Goal: Task Accomplishment & Management: Complete application form

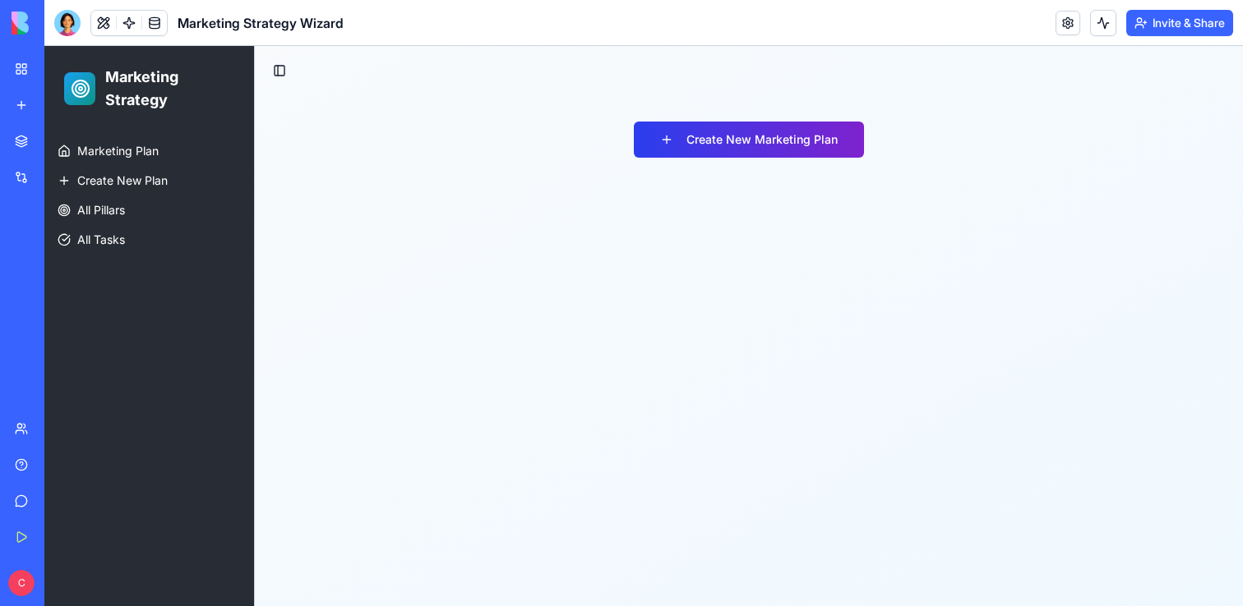
click at [717, 143] on button "Create New Marketing Plan" at bounding box center [749, 140] width 230 height 36
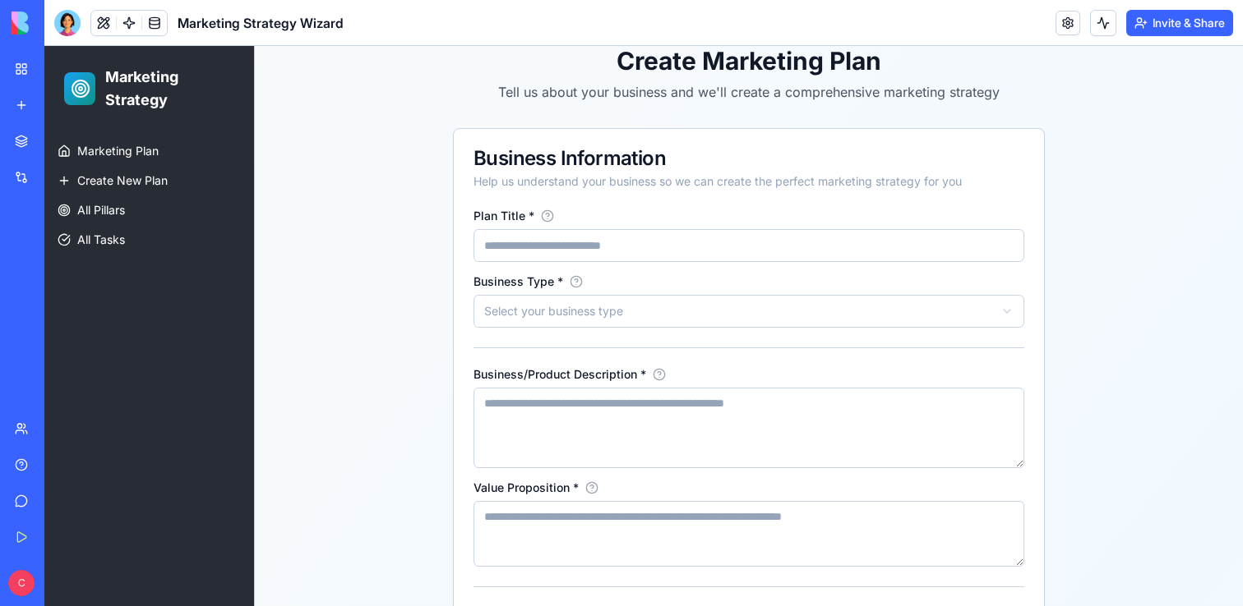
scroll to position [180, 0]
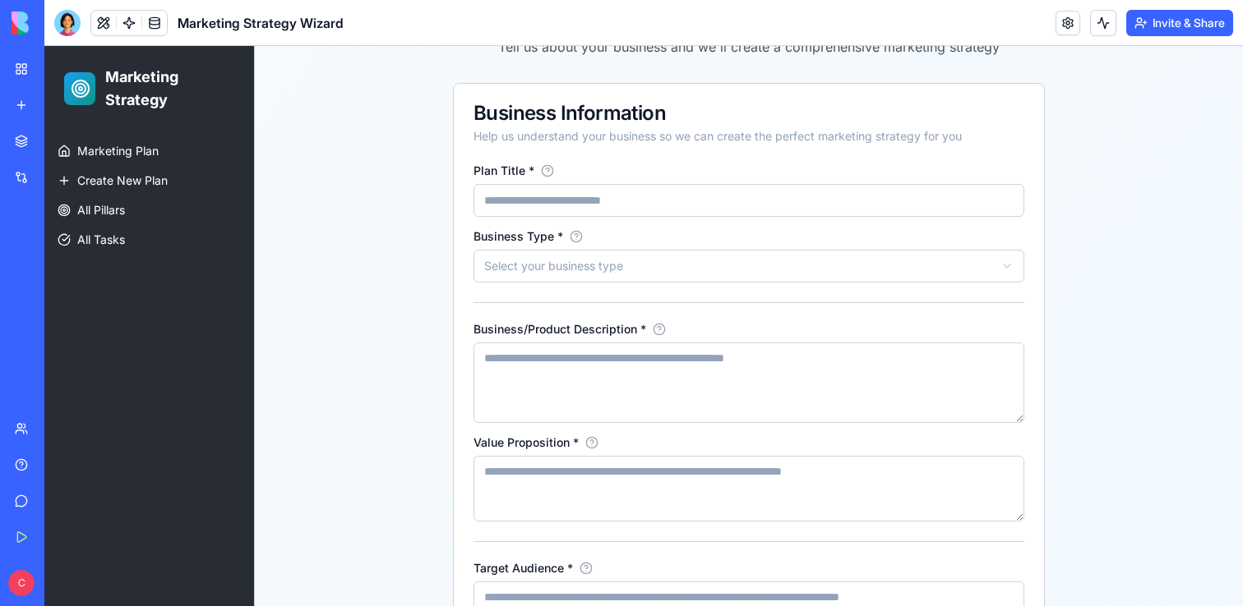
click at [609, 201] on input "Plan Title *" at bounding box center [748, 200] width 551 height 33
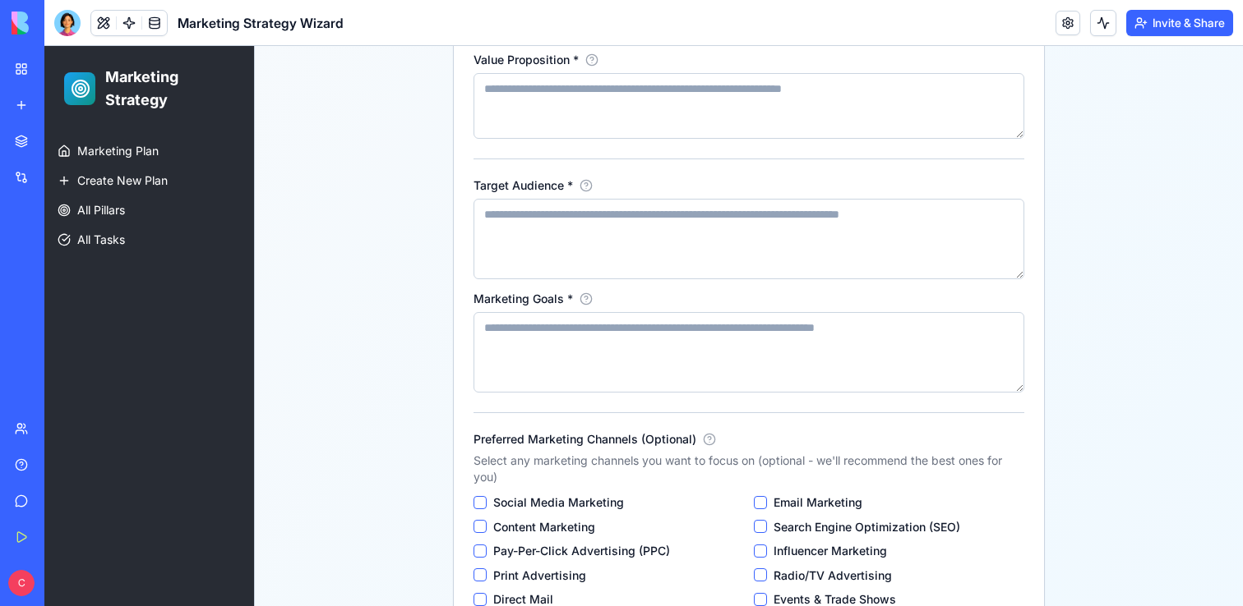
scroll to position [690, 0]
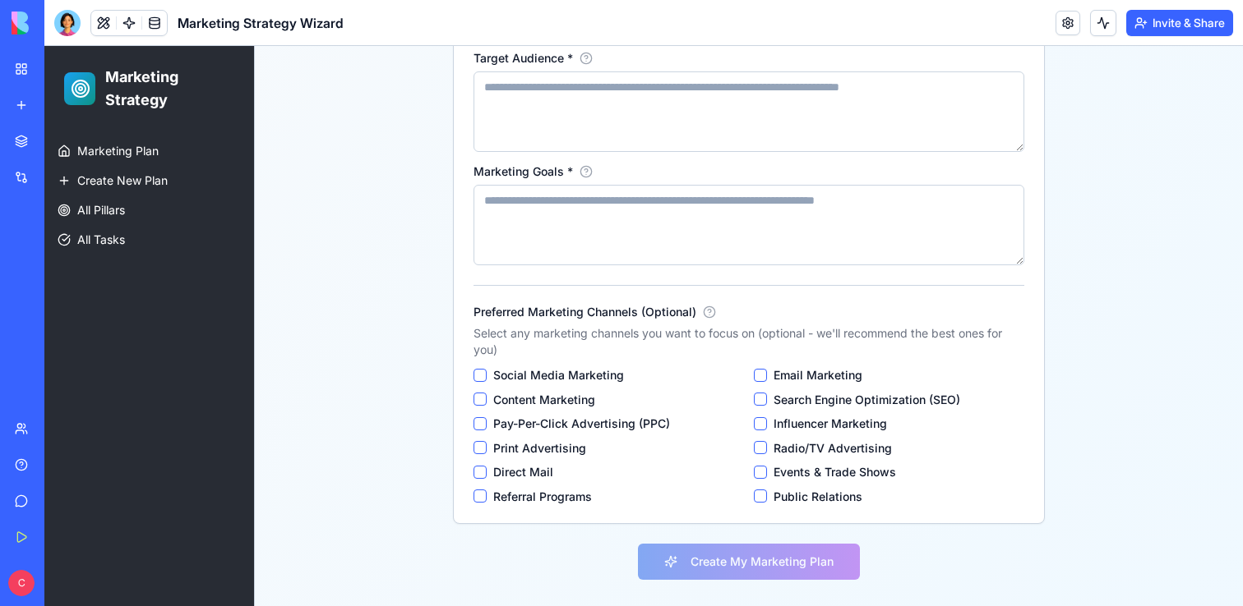
click at [61, 102] on div "New app" at bounding box center [49, 105] width 21 height 16
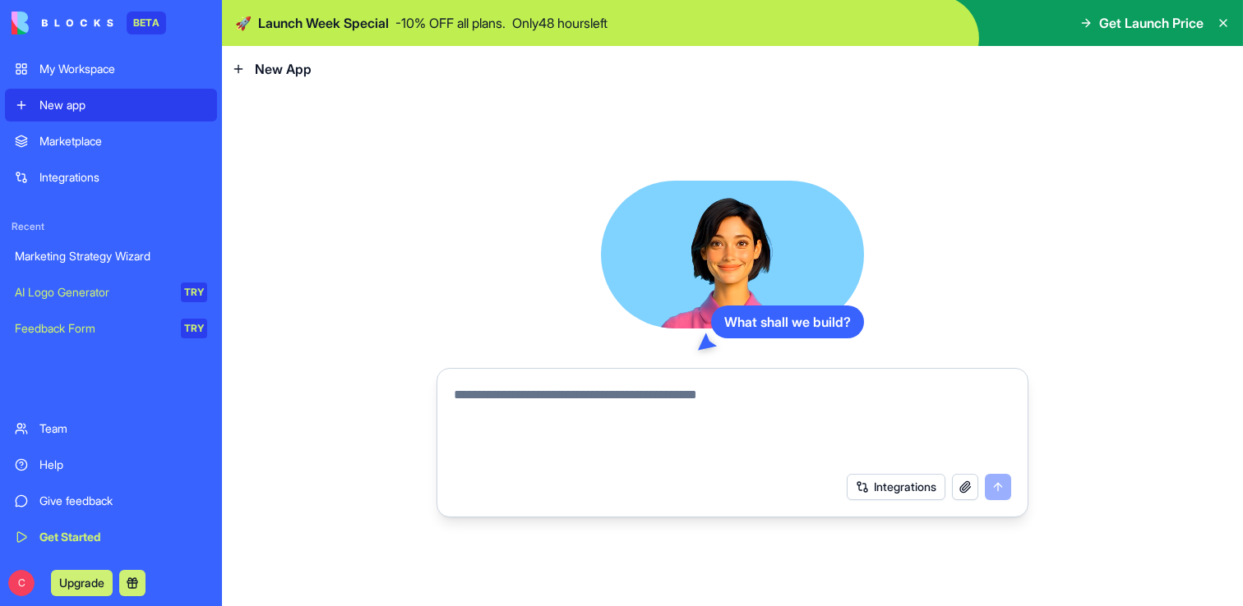
click at [131, 289] on div "AI Logo Generator" at bounding box center [92, 292] width 154 height 16
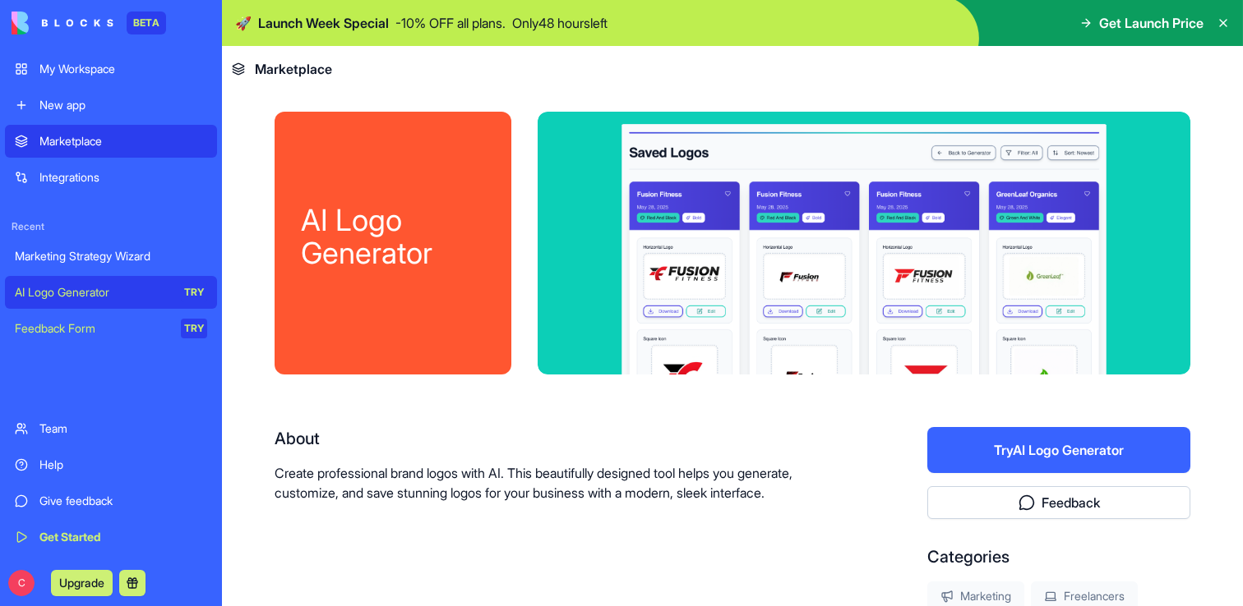
click at [113, 113] on link "New app" at bounding box center [111, 105] width 212 height 33
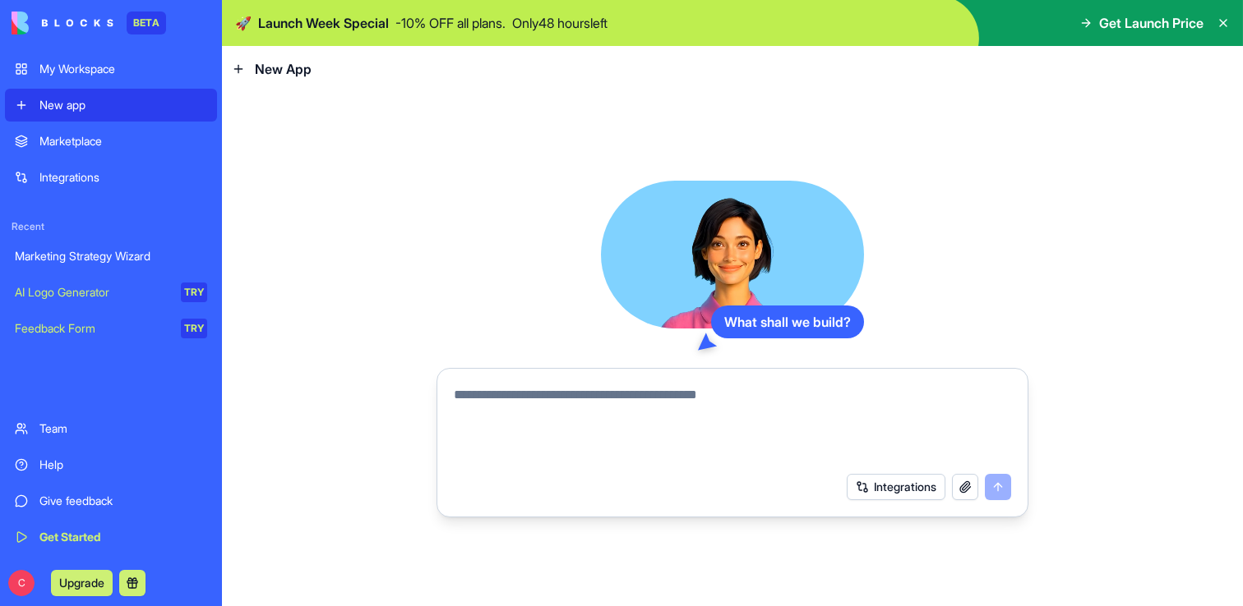
click at [90, 150] on link "Marketplace" at bounding box center [111, 141] width 212 height 33
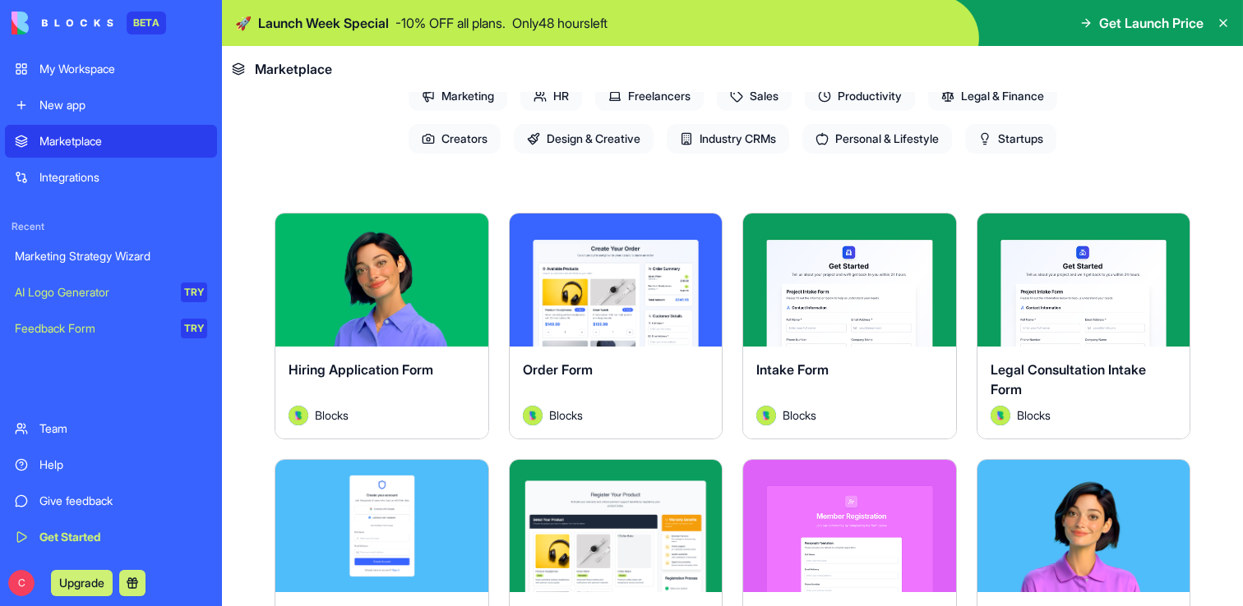
scroll to position [334, 0]
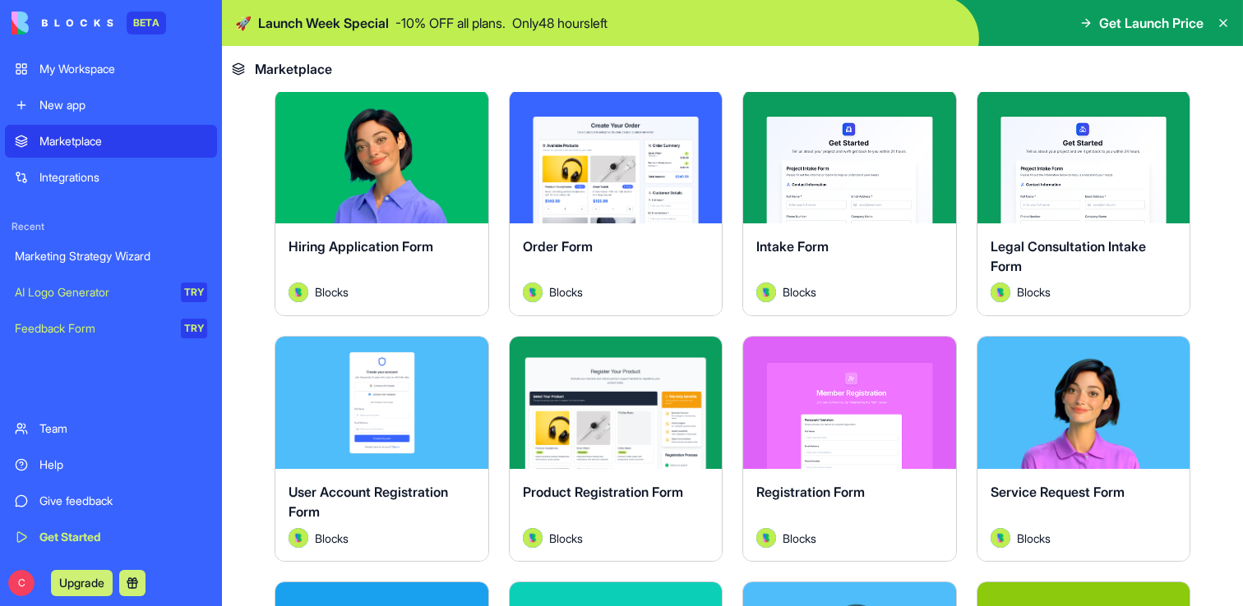
click at [414, 240] on span "Hiring Application Form" at bounding box center [360, 246] width 145 height 16
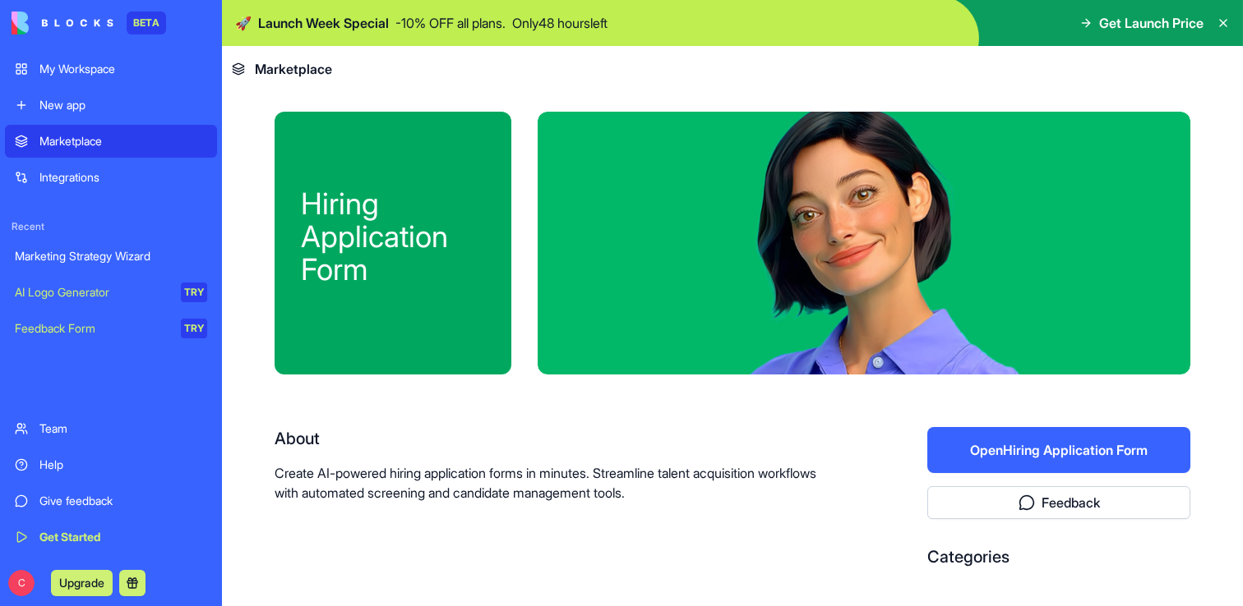
click at [1014, 461] on button "Open Hiring Application Form" at bounding box center [1058, 450] width 263 height 46
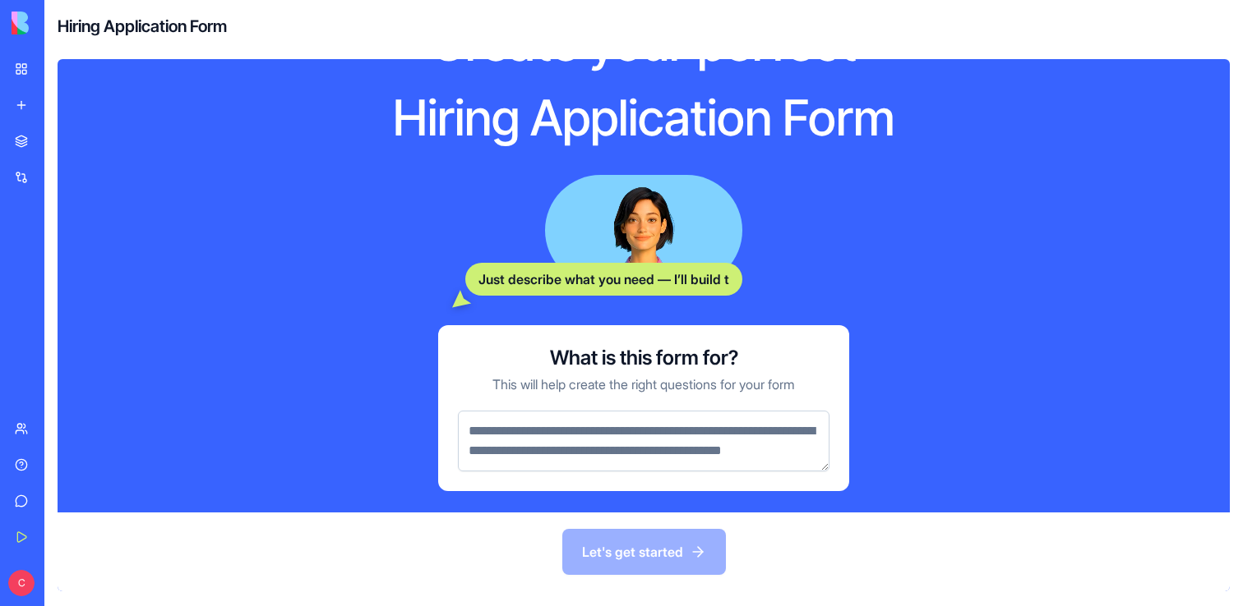
scroll to position [98, 0]
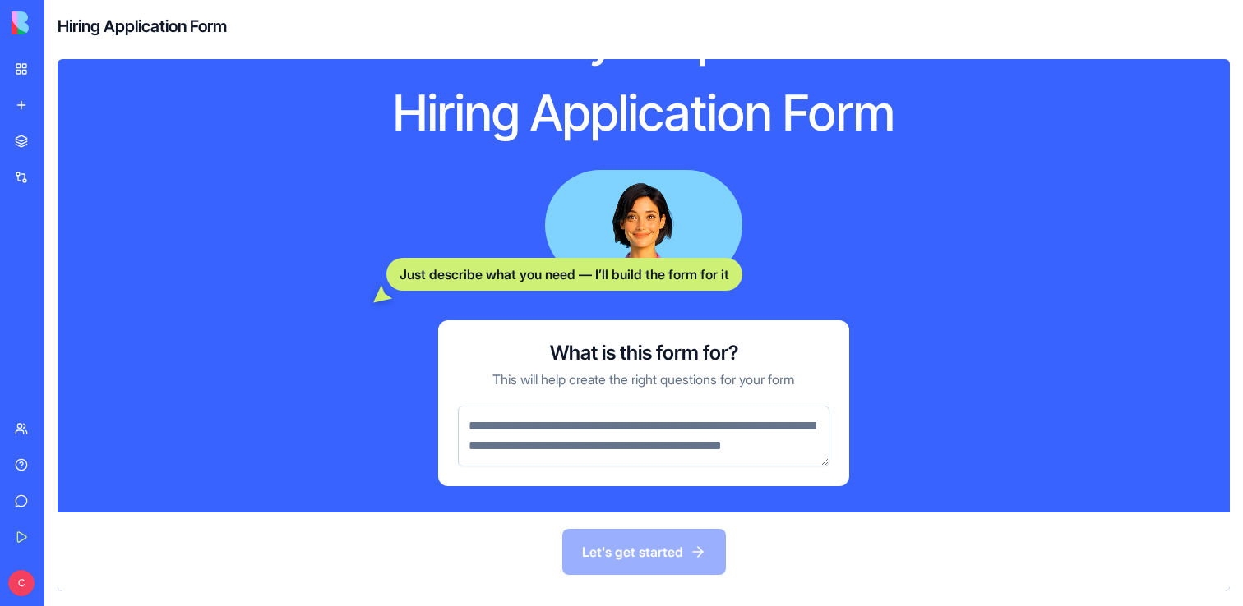
click at [735, 435] on textarea at bounding box center [643, 436] width 371 height 61
click at [648, 406] on textarea at bounding box center [643, 436] width 371 height 61
paste textarea "**********"
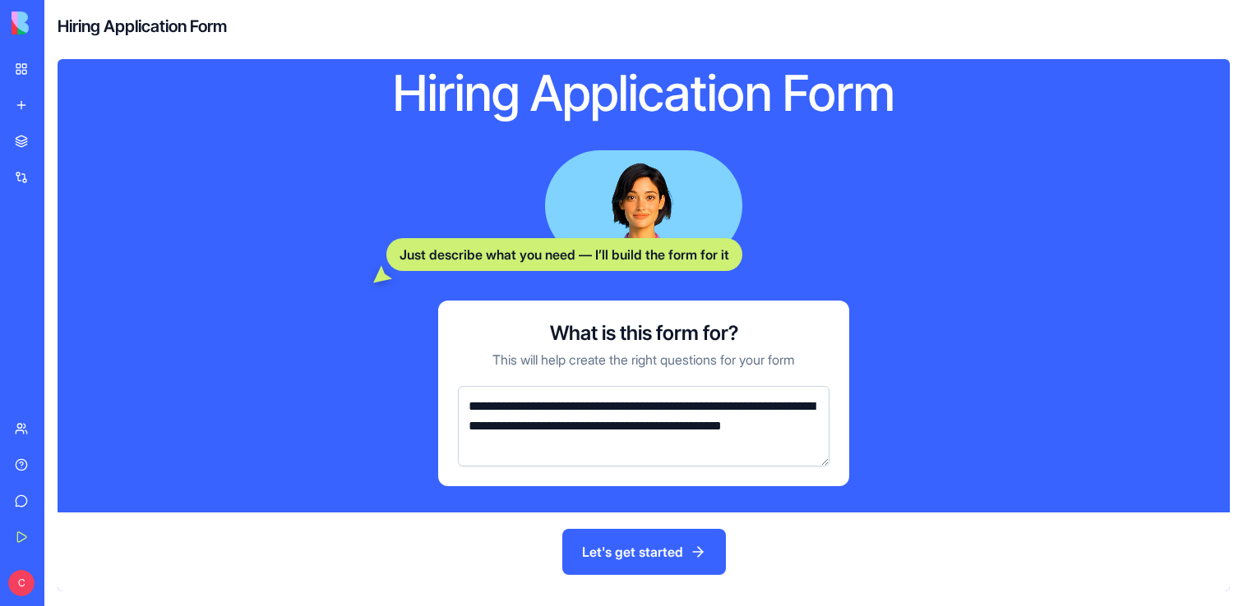
type textarea "**********"
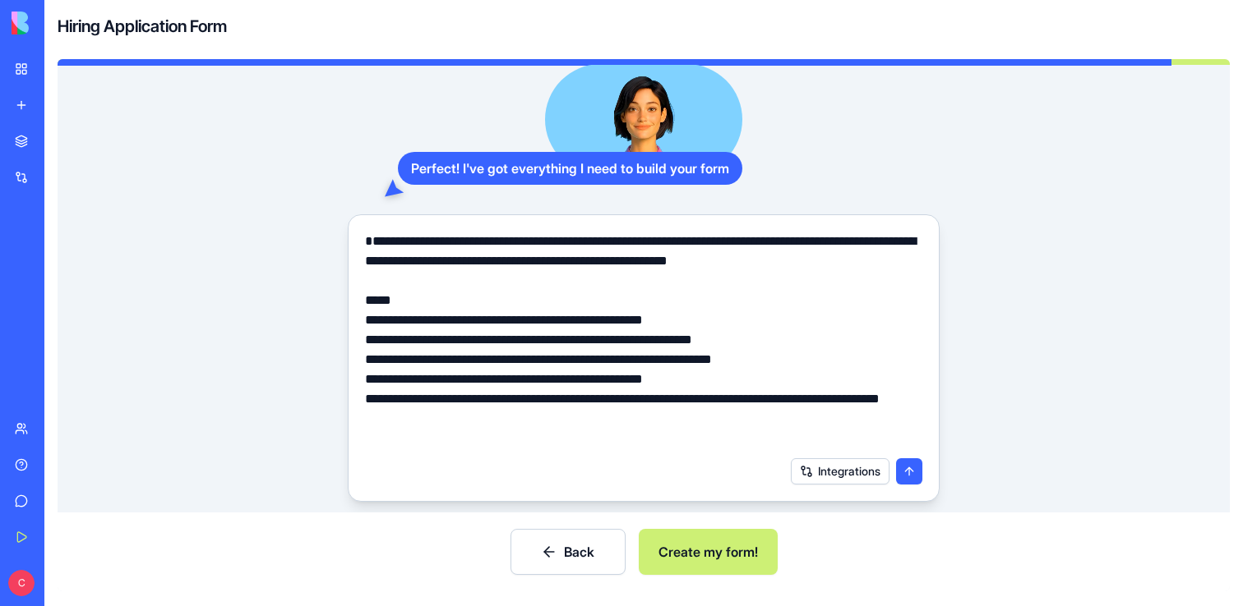
scroll to position [69, 0]
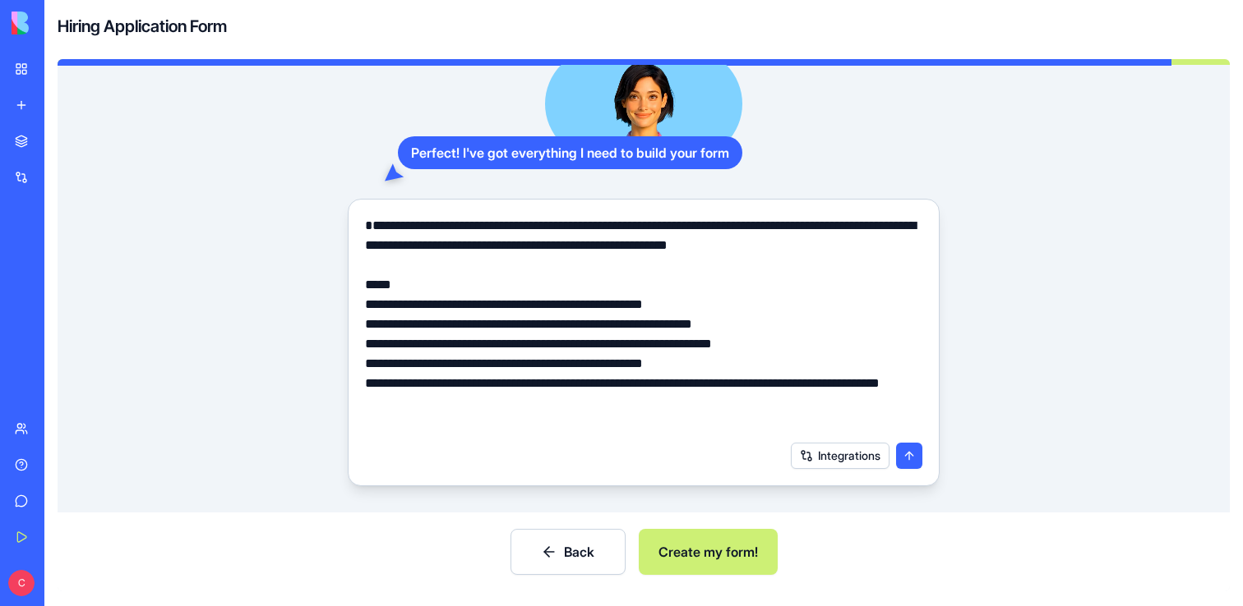
type textarea "**********"
click at [911, 462] on button "submit" at bounding box center [909, 456] width 26 height 26
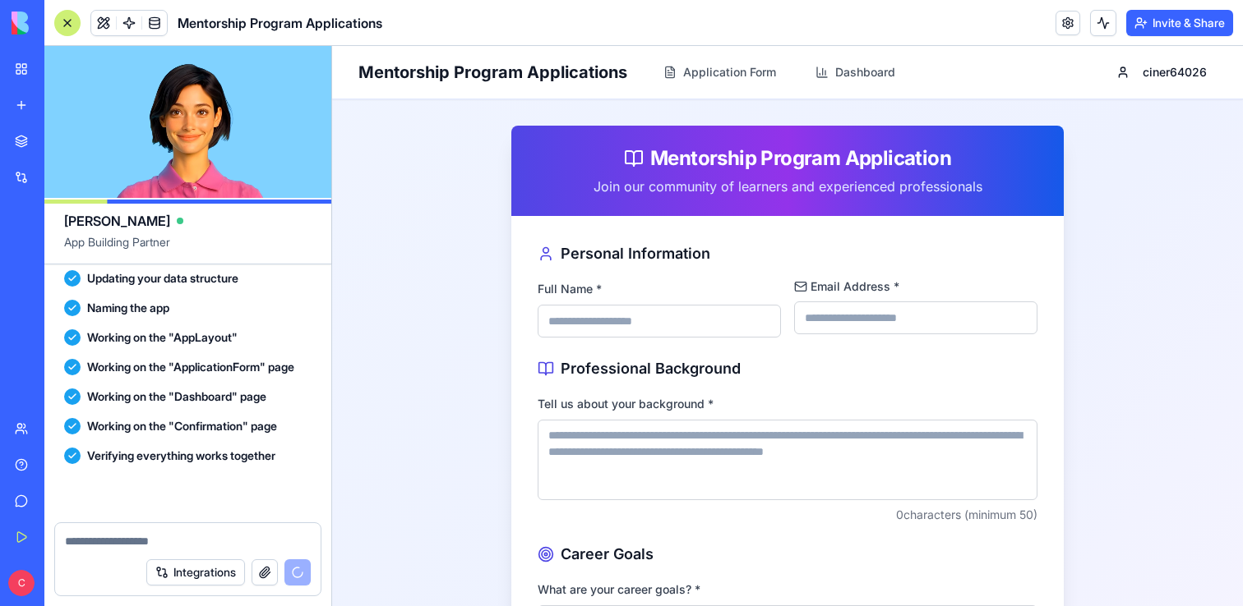
scroll to position [773, 0]
